Goal: Information Seeking & Learning: Learn about a topic

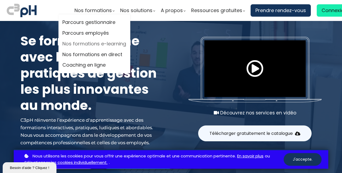
click at [92, 44] on link "Nos formations e-learning" at bounding box center [94, 44] width 64 height 8
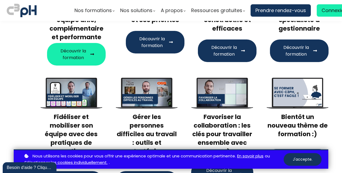
scroll to position [188, 0]
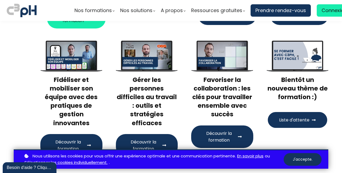
click at [218, 132] on span "Découvrir la formation" at bounding box center [218, 136] width 33 height 13
